Goal: Information Seeking & Learning: Learn about a topic

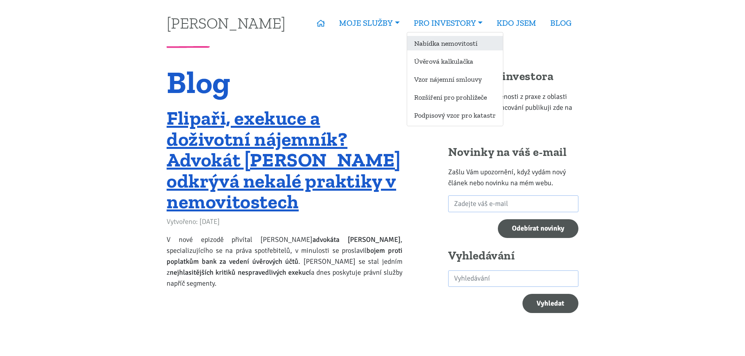
click at [441, 41] on link "Nabídka nemovitostí" at bounding box center [455, 43] width 96 height 14
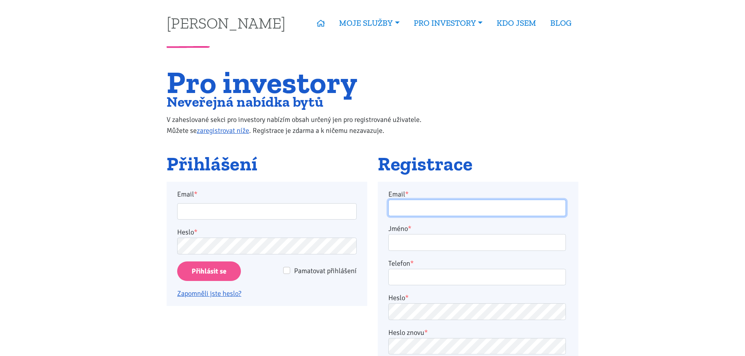
type input "[EMAIL_ADDRESS][DOMAIN_NAME]"
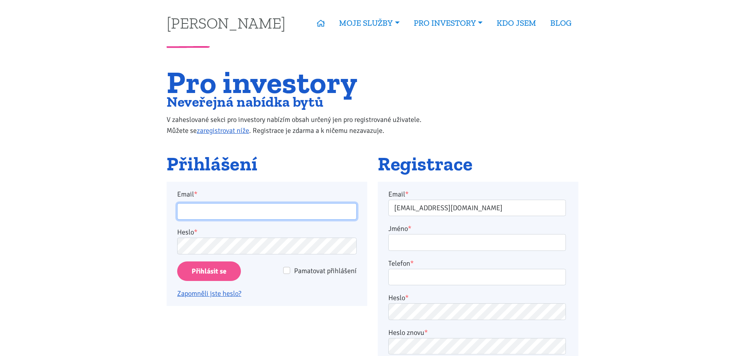
type input "[EMAIL_ADDRESS][DOMAIN_NAME]"
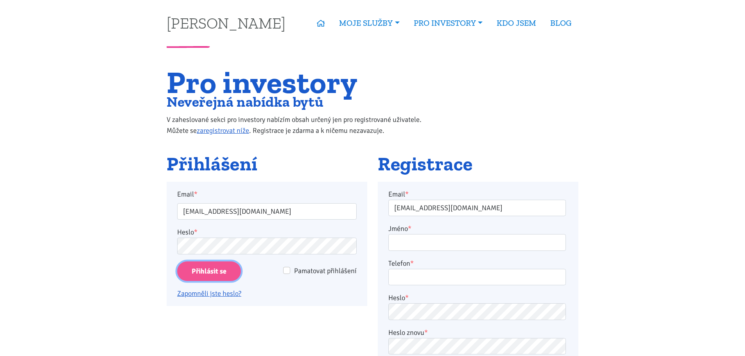
click at [230, 269] on input "Přihlásit se" at bounding box center [209, 272] width 64 height 20
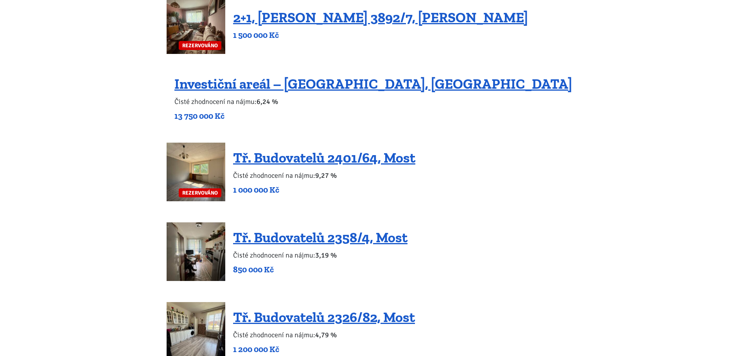
scroll to position [373, 0]
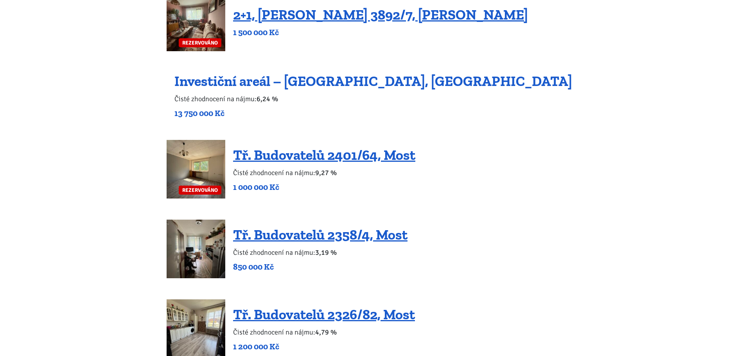
click at [339, 84] on link "Investiční areál – [GEOGRAPHIC_DATA], [GEOGRAPHIC_DATA]" at bounding box center [374, 81] width 398 height 17
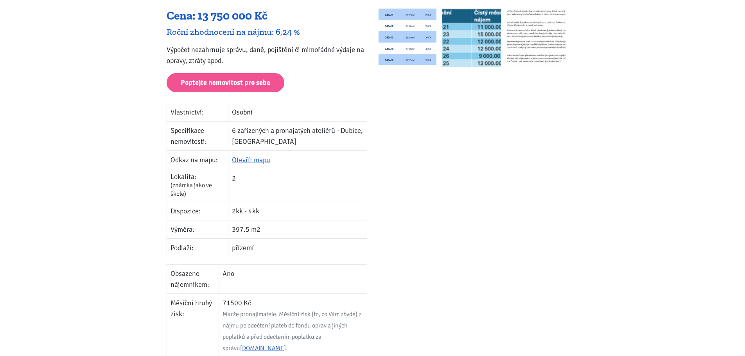
scroll to position [169, 0]
